Goal: Task Accomplishment & Management: Manage account settings

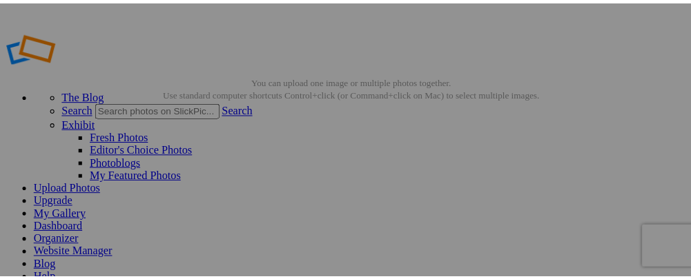
scroll to position [64, 0]
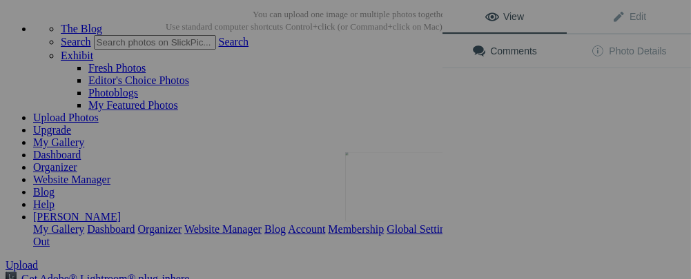
click at [409, 191] on img at bounding box center [397, 187] width 104 height 69
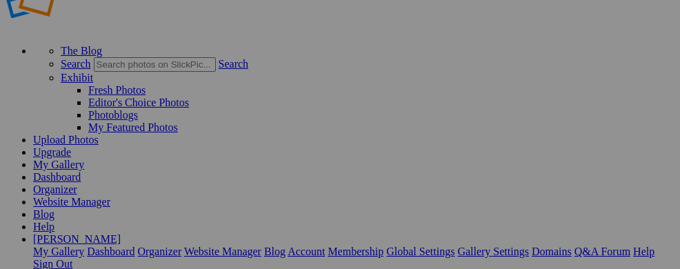
scroll to position [45, 0]
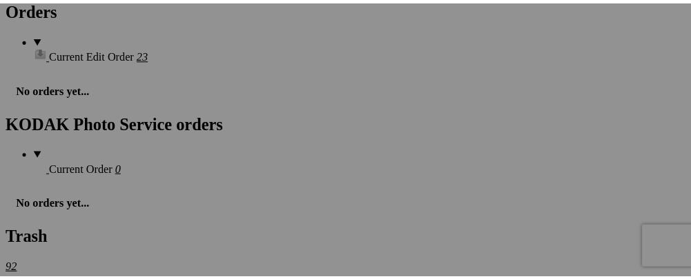
scroll to position [2034, 0]
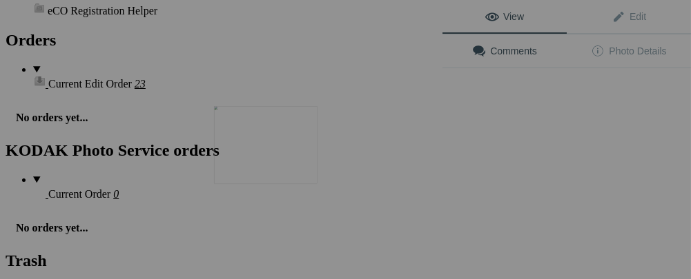
click at [283, 163] on img at bounding box center [266, 145] width 104 height 78
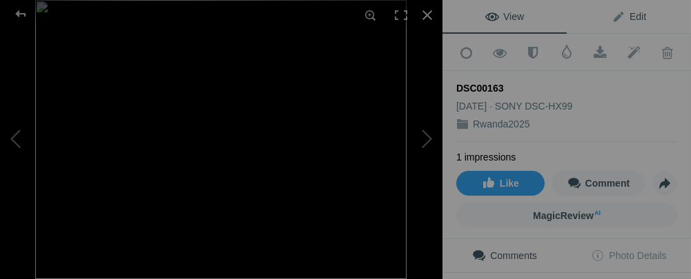
click at [611, 15] on span "Edit" at bounding box center [628, 16] width 35 height 11
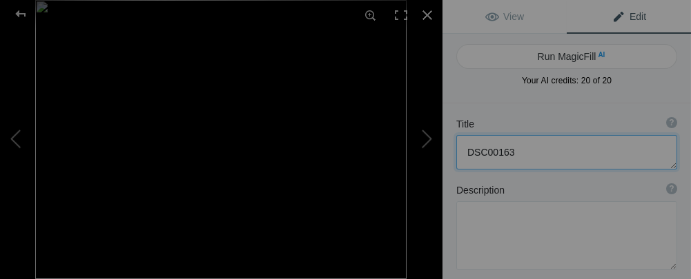
click at [514, 157] on textarea at bounding box center [566, 152] width 221 height 35
type textarea "D"
click at [19, 148] on button at bounding box center [52, 140] width 104 height 101
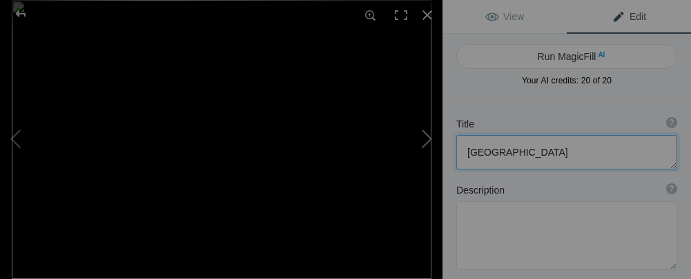
type textarea "The younger gorilla looks like he is beinglectured to."
type textarea "DSC09493.jpg"
click at [423, 137] on button at bounding box center [391, 140] width 104 height 101
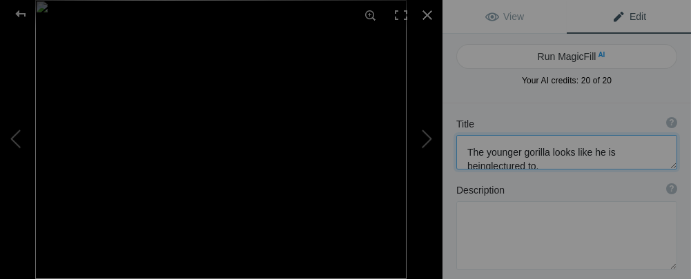
type textarea "[GEOGRAPHIC_DATA]"
type textarea "DSC00163.jpeg"
click at [19, 137] on button at bounding box center [52, 140] width 104 height 101
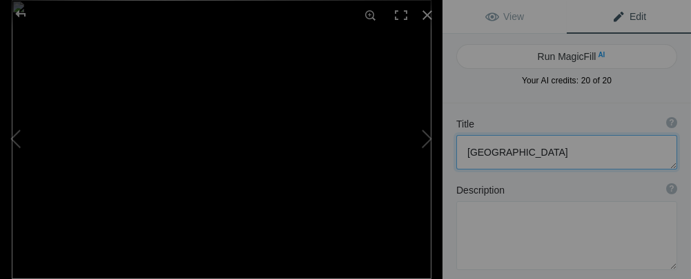
type textarea "The younger gorilla looks like he is beinglectured to."
type textarea "DSC09493.jpg"
click at [490, 152] on textarea at bounding box center [566, 152] width 221 height 35
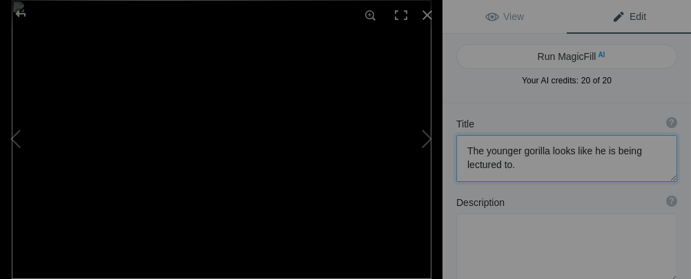
scroll to position [1, 0]
click at [15, 137] on button at bounding box center [52, 140] width 104 height 101
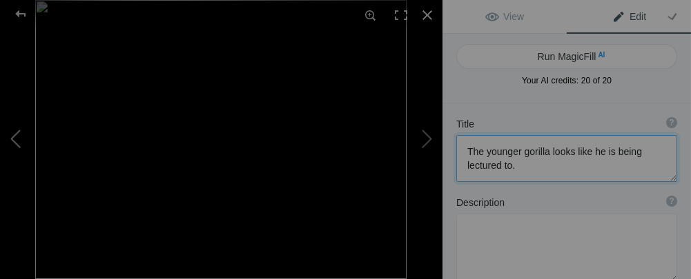
type textarea "He is huge. About 600 pounds"
type textarea "DSC00169-1.jpeg"
click at [424, 137] on button at bounding box center [391, 140] width 104 height 101
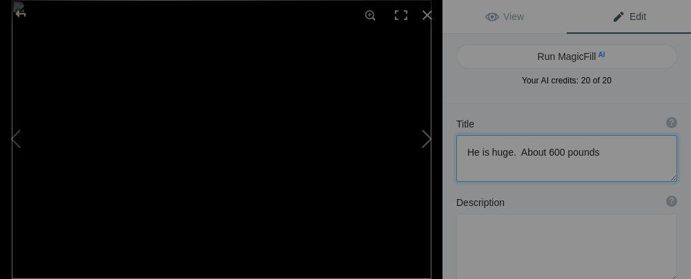
type textarea "The younger gorilla looks like he is being lectured to."
type textarea "DSC09493.jpg"
click at [429, 138] on button at bounding box center [391, 140] width 104 height 101
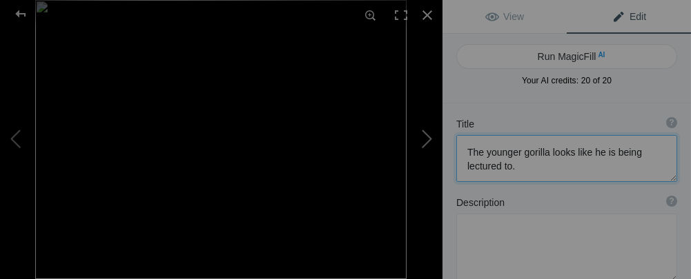
type textarea "[GEOGRAPHIC_DATA]"
type textarea "DSC00163.jpeg"
click at [429, 138] on button at bounding box center [391, 140] width 104 height 101
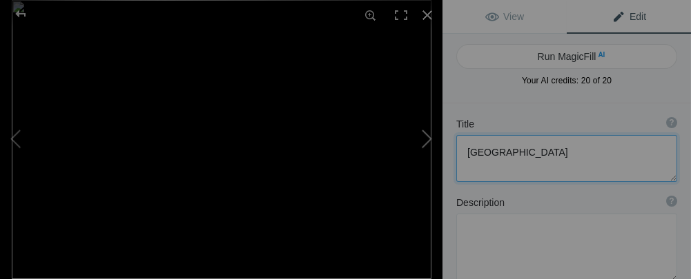
type textarea "Mother and child. The only child in the family at that time. Children stay with…"
type textarea "DSC09494.jpg"
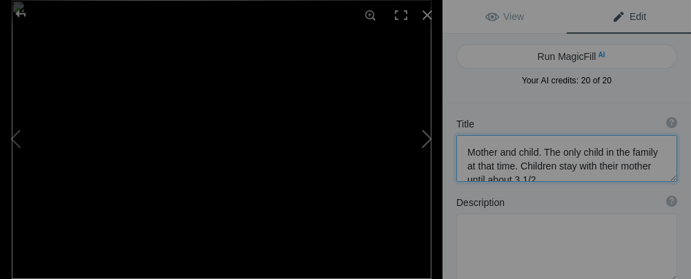
click at [429, 138] on button at bounding box center [391, 140] width 104 height 101
type textarea "[GEOGRAPHIC_DATA]"
type textarea "DSC09498.jpg"
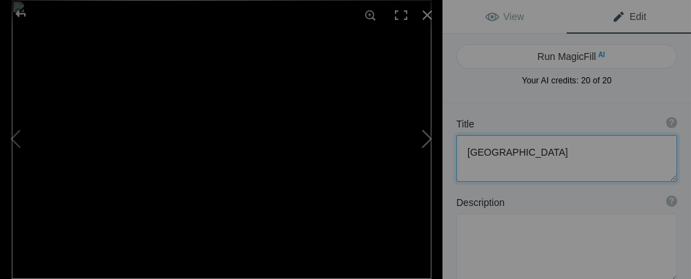
click at [429, 138] on button at bounding box center [391, 140] width 104 height 101
type textarea "So close. I don't think it is a good idea to be that close, especially to a mot…"
type textarea "DSC09503.jpg"
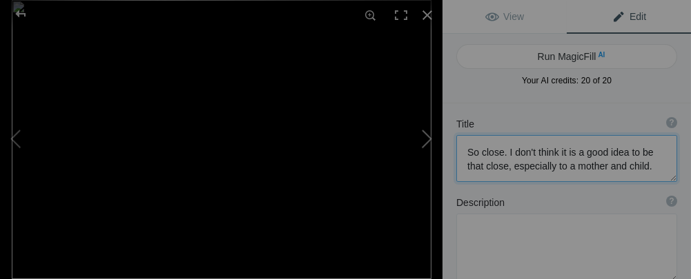
click at [427, 141] on button at bounding box center [391, 140] width 104 height 101
type textarea "How loving is that!"
type textarea "DSC09506_v2.jpg"
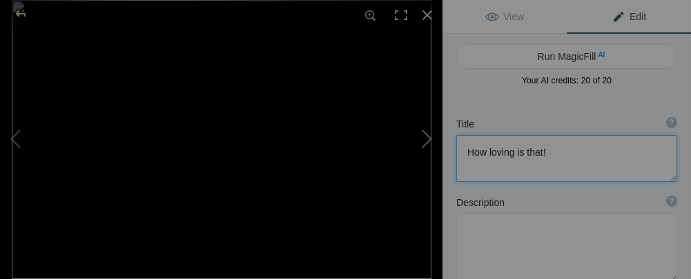
click at [426, 142] on button at bounding box center [391, 140] width 104 height 101
type textarea "I was about 6 feet away from the mother and child."
type textarea "The [DEMOGRAPHIC_DATA] that is closest went over to the mother and took the chi…"
type textarea "DSC09507.jpg"
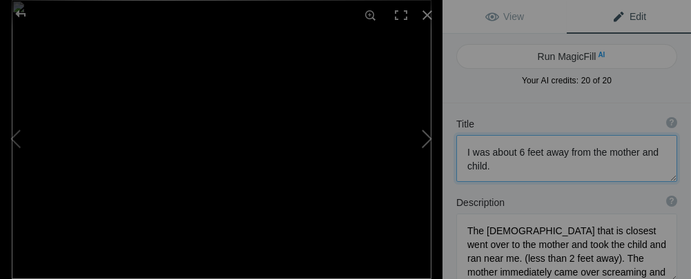
click at [426, 144] on button at bounding box center [391, 140] width 104 height 101
type textarea "Playtime"
type textarea "DSC09508.jpg"
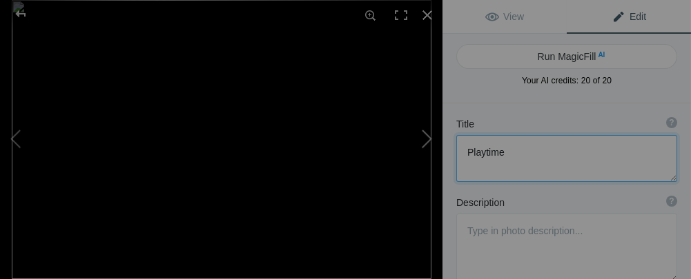
click at [426, 144] on button at bounding box center [391, 140] width 104 height 101
type textarea "Excellent view of the Silver Back"
type textarea "DSC09511.jpg"
click at [426, 144] on button at bounding box center [391, 140] width 104 height 101
type textarea "Room on the hill to be by yourself"
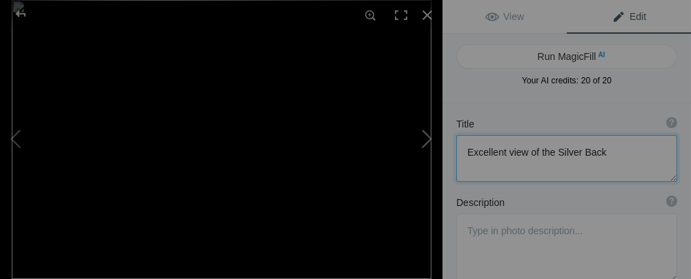
type textarea "DSC09509.jpg"
click at [426, 144] on button at bounding box center [391, 140] width 104 height 101
type textarea "Volcanoes Nat. Pk."
type textarea "DSC09510.jpg"
click at [426, 144] on button at bounding box center [391, 140] width 104 height 101
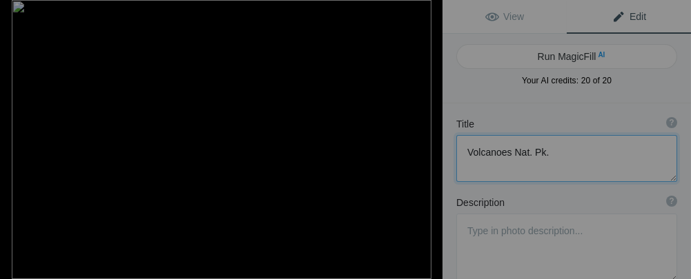
type textarea "Great photo that I was fortunate to take"
type textarea "DSC09512.jpg"
click at [426, 144] on button at bounding box center [391, 140] width 104 height 101
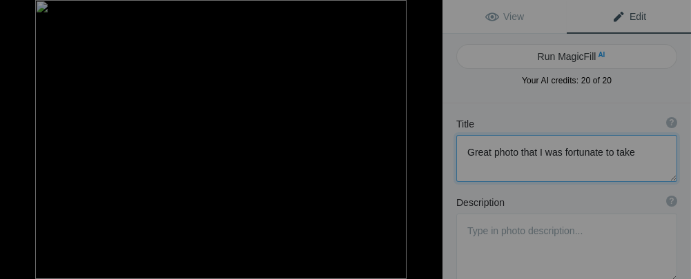
type textarea "While at [GEOGRAPHIC_DATA], we visited the [GEOGRAPHIC_DATA] located near rural…"
type textarea "Each of us brought school supplies from home. We helped the kids with their les…"
type textarea "DSC00182.jpeg"
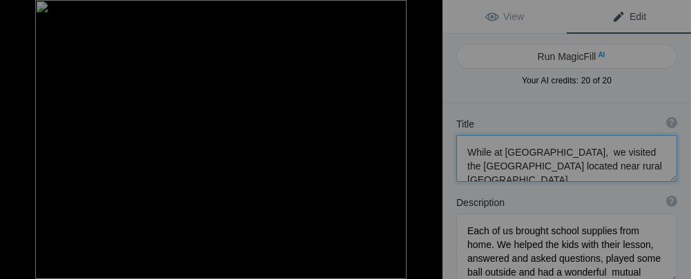
click at [426, 144] on button at bounding box center [391, 140] width 104 height 101
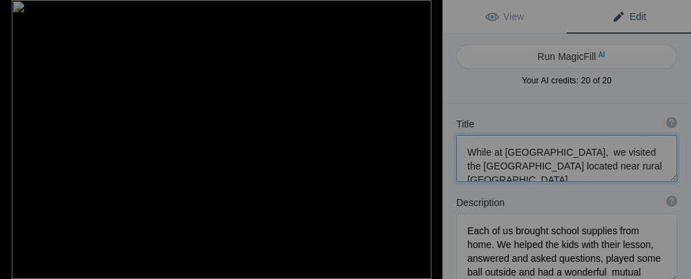
type textarea "Scene of some flat land"
type textarea "DSC09665.jpg"
